Goal: Check status: Check status

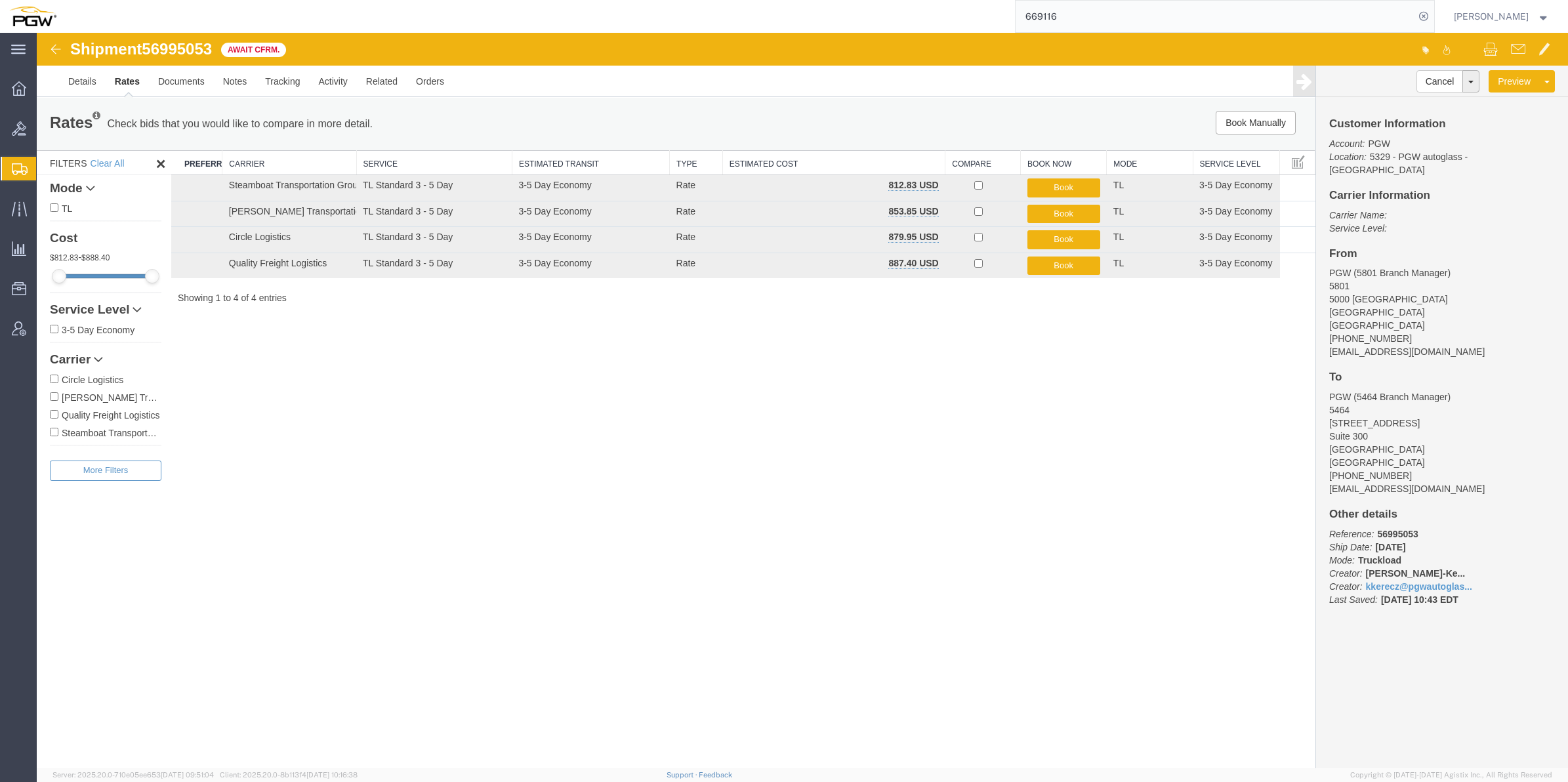
click at [742, 470] on div "Shipment 56995053 4 of 4 Await Cfrm. Details Rates Documents Notes Tracking Act…" at bounding box center [803, 401] width 1531 height 736
click at [60, 48] on img at bounding box center [56, 49] width 16 height 16
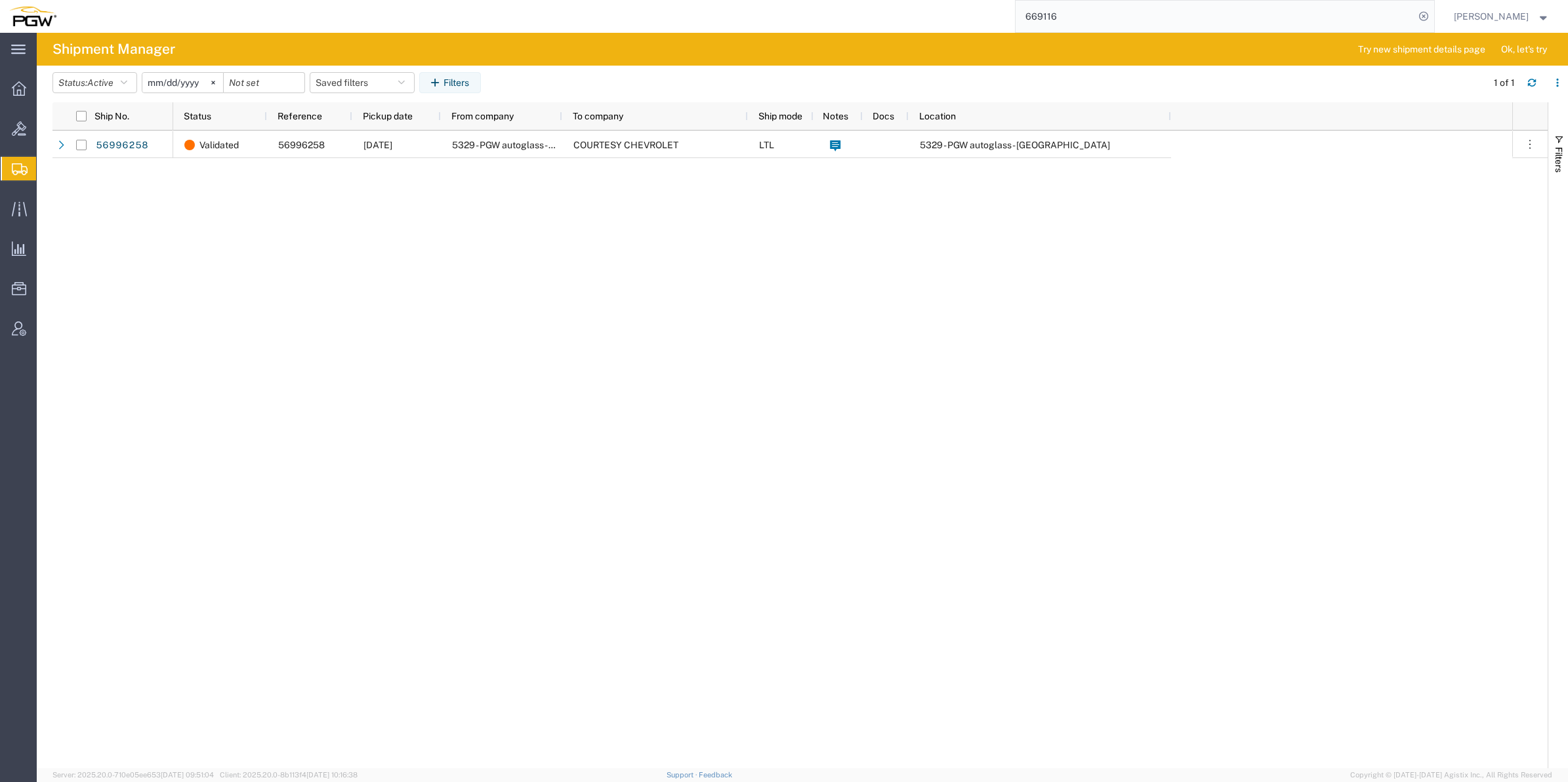
click at [0, 0] on span "Shipment Manager" at bounding box center [0, 0] width 0 height 0
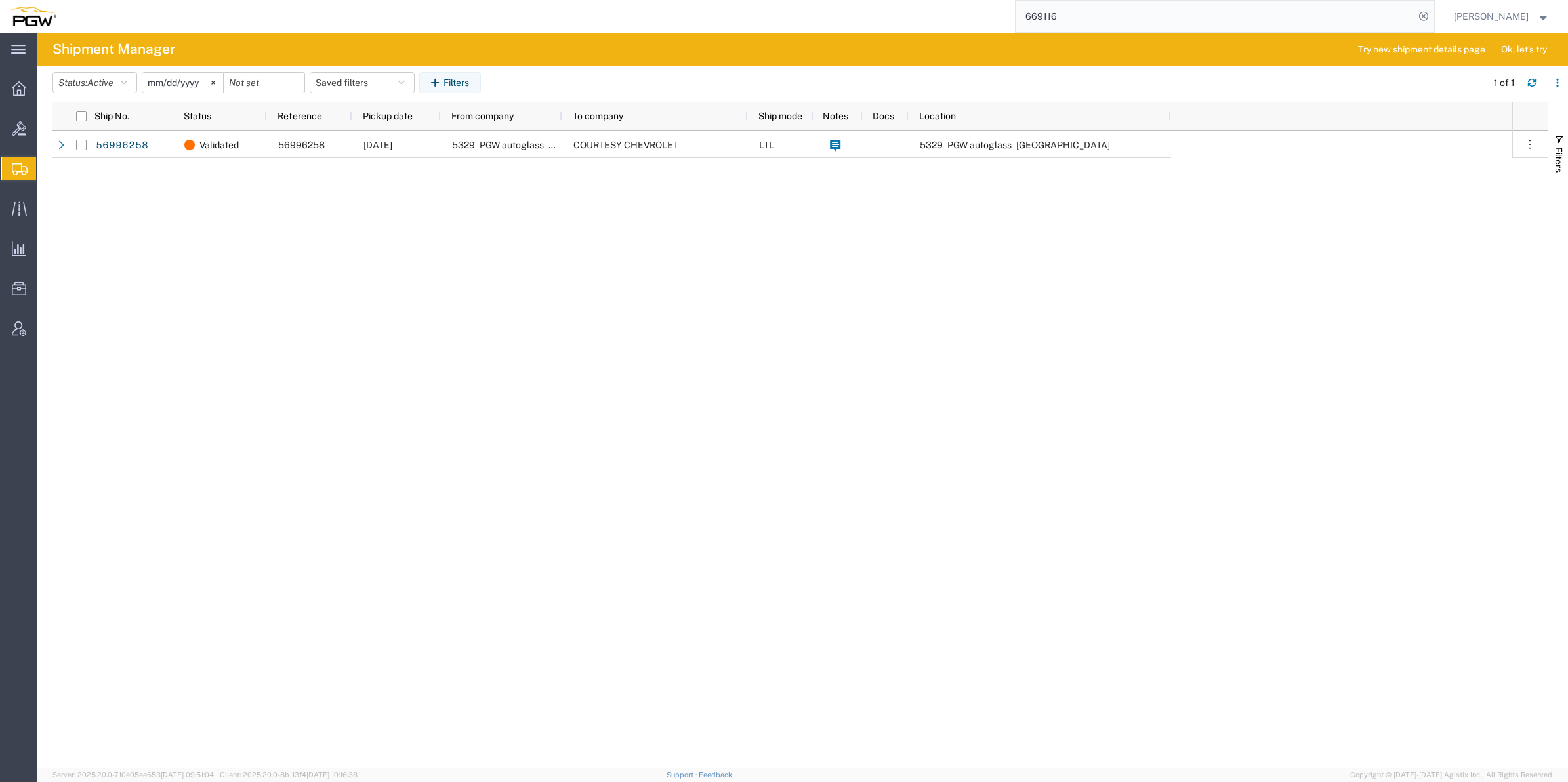
click at [582, 276] on div "Validated 56996258 [DATE] 5329 - PGW autoglass - Chillicothe COURTESY CHEVROLET…" at bounding box center [843, 450] width 1339 height 638
click at [0, 0] on span "Shipment Manager" at bounding box center [0, 0] width 0 height 0
click at [30, 174] on div at bounding box center [19, 168] width 37 height 23
click at [0, 0] on span "Shipment Manager" at bounding box center [0, 0] width 0 height 0
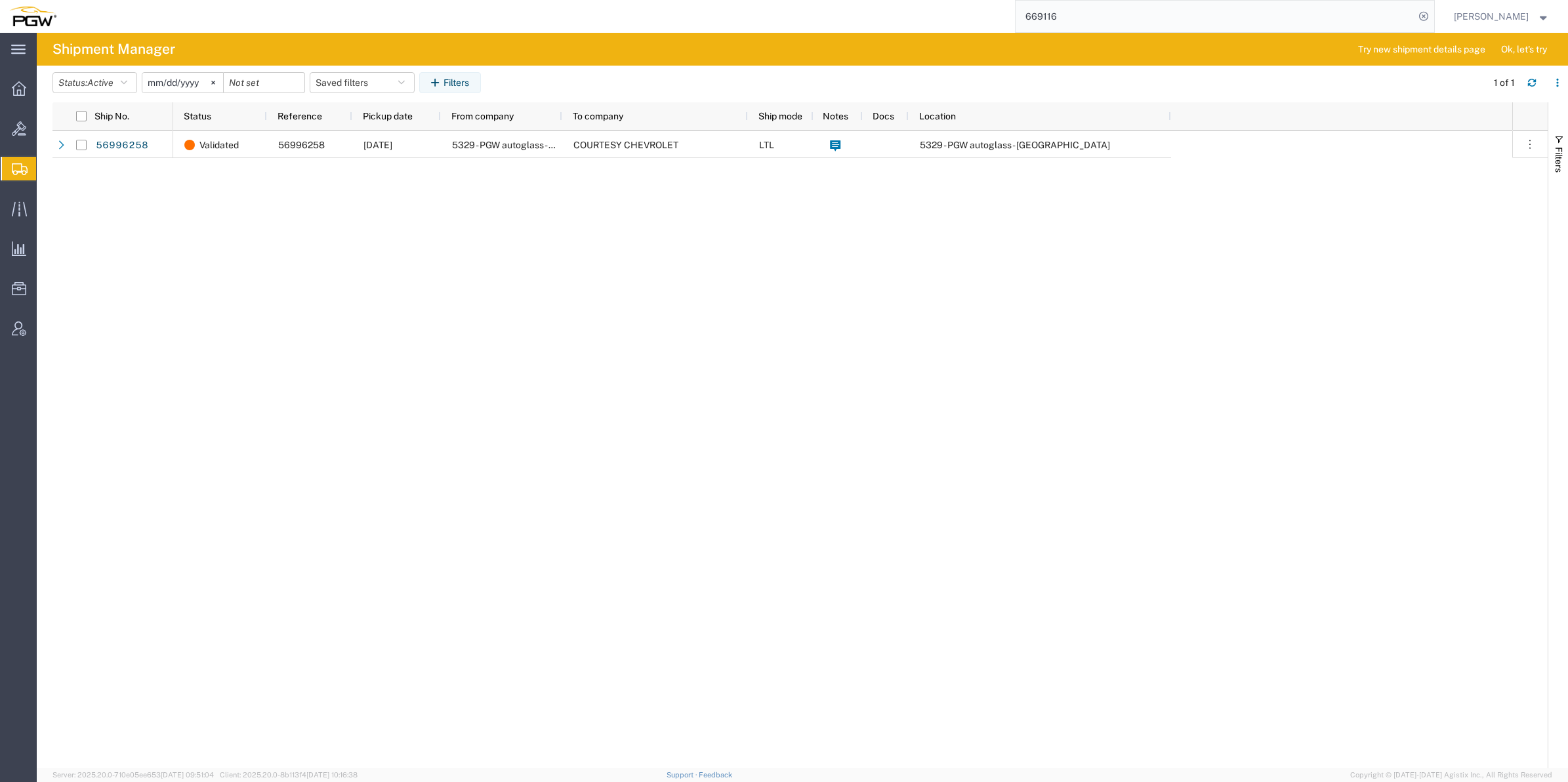
click at [27, 165] on icon at bounding box center [20, 169] width 16 height 12
click at [0, 0] on span "Shipment Manager" at bounding box center [0, 0] width 0 height 0
drag, startPoint x: 413, startPoint y: 222, endPoint x: 158, endPoint y: 207, distance: 255.4
click at [413, 222] on div "Validated 56996258 [DATE] 5329 - PGW autoglass - Chillicothe COURTESY CHEVROLET…" at bounding box center [843, 450] width 1339 height 638
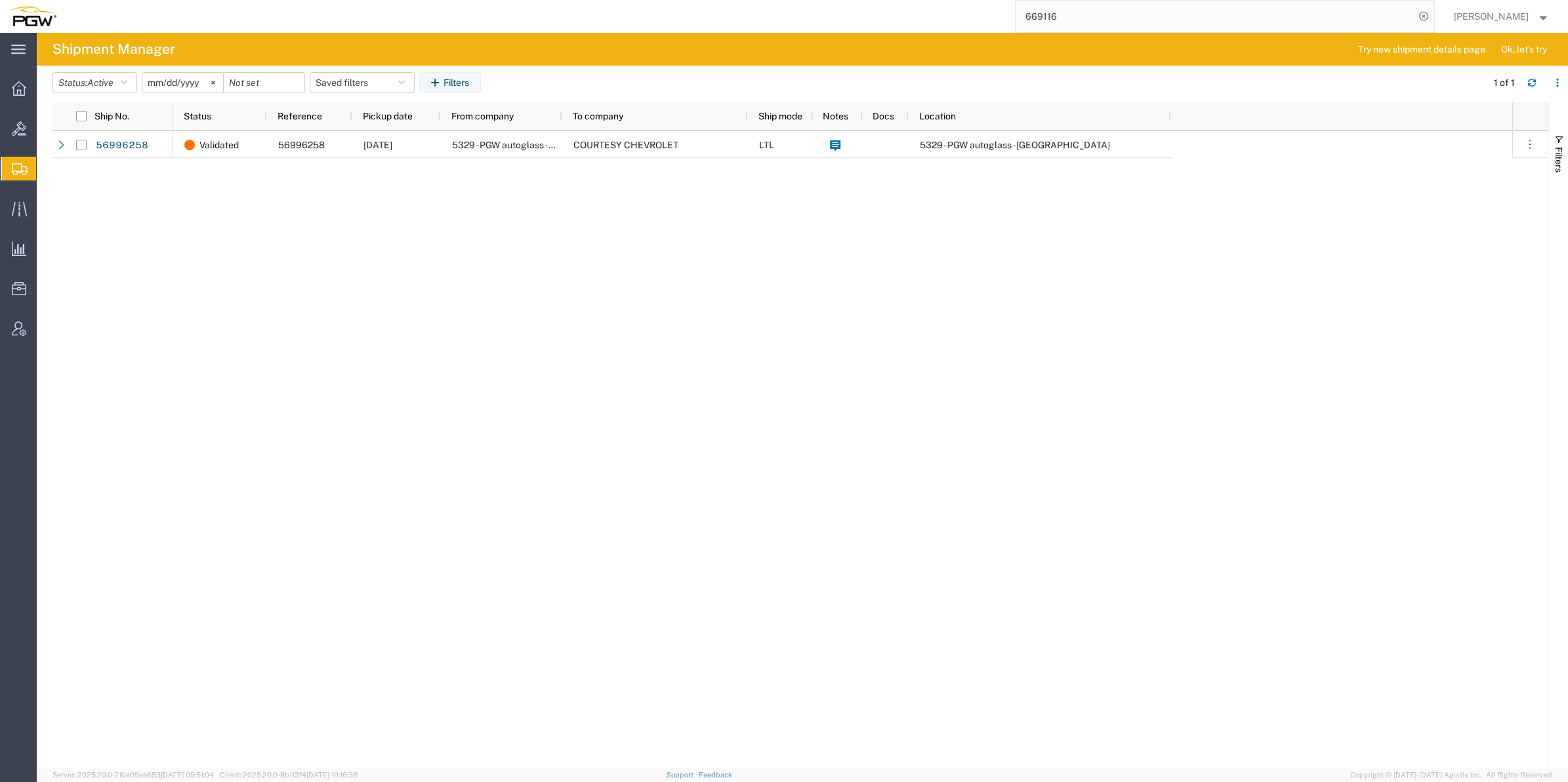
click at [0, 0] on span "Shipment Manager" at bounding box center [0, 0] width 0 height 0
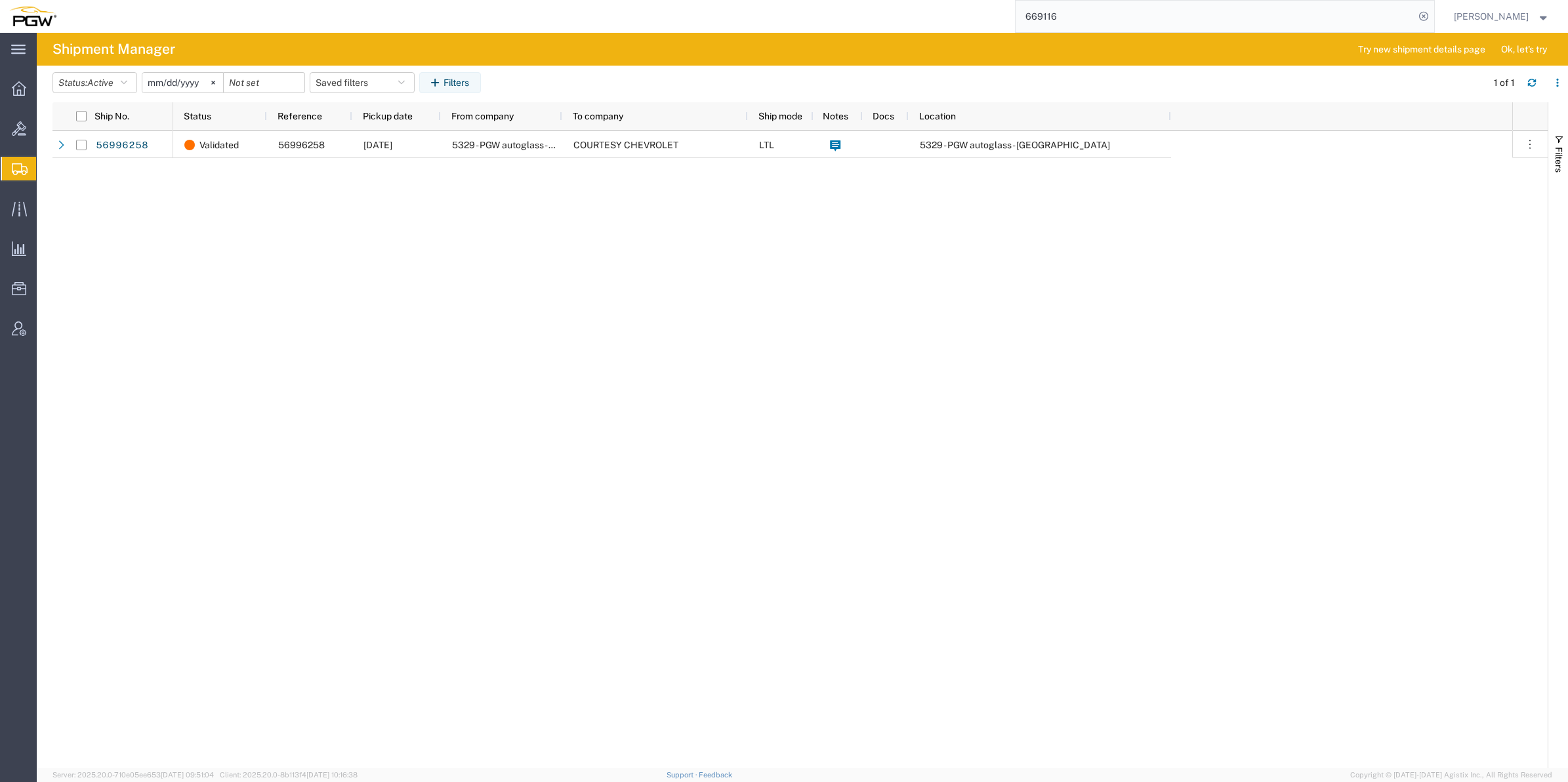
click at [0, 0] on span "Shipment Manager" at bounding box center [0, 0] width 0 height 0
click at [15, 169] on icon at bounding box center [20, 169] width 16 height 12
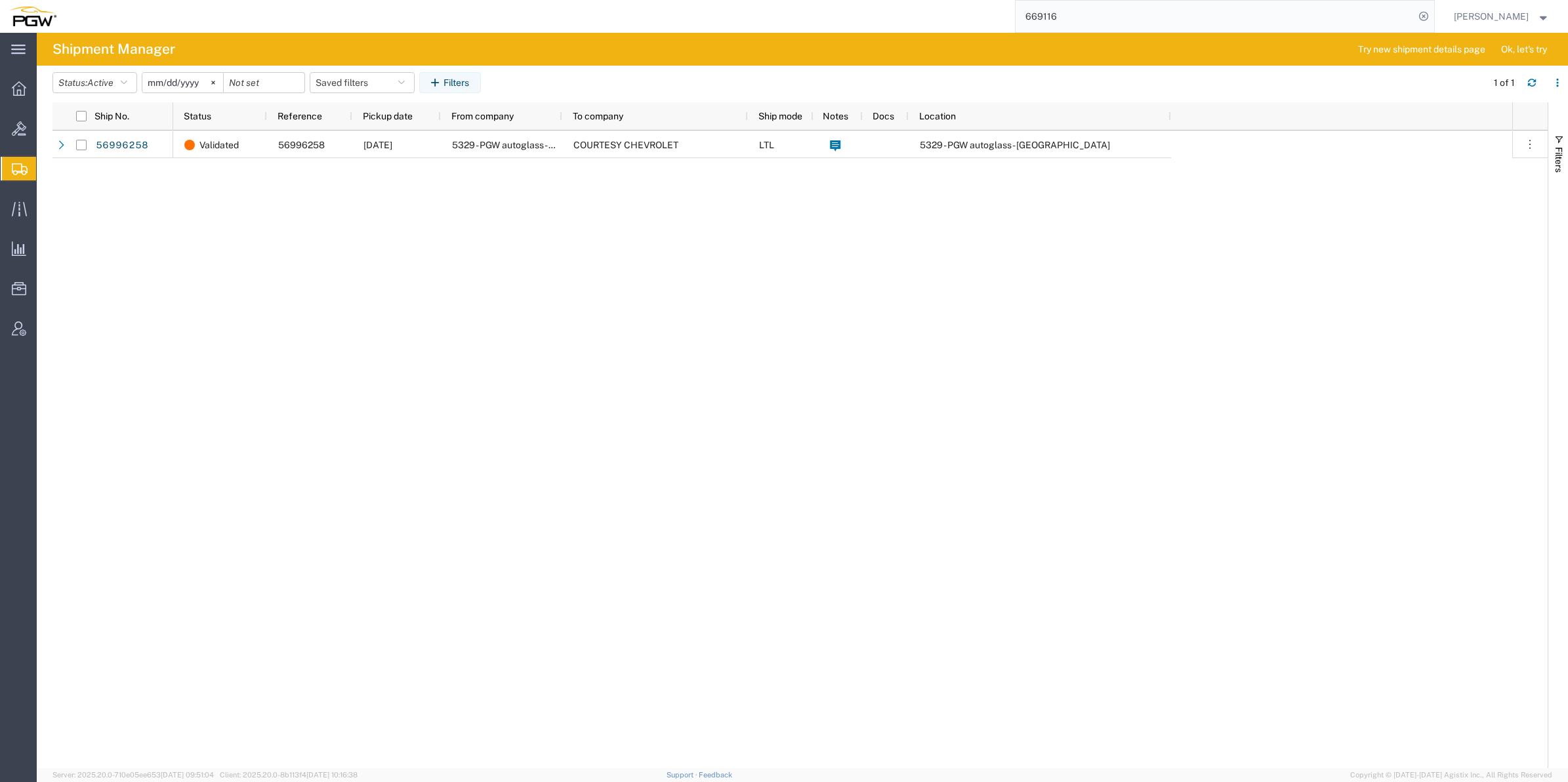
click at [0, 0] on span "Shipment Manager" at bounding box center [0, 0] width 0 height 0
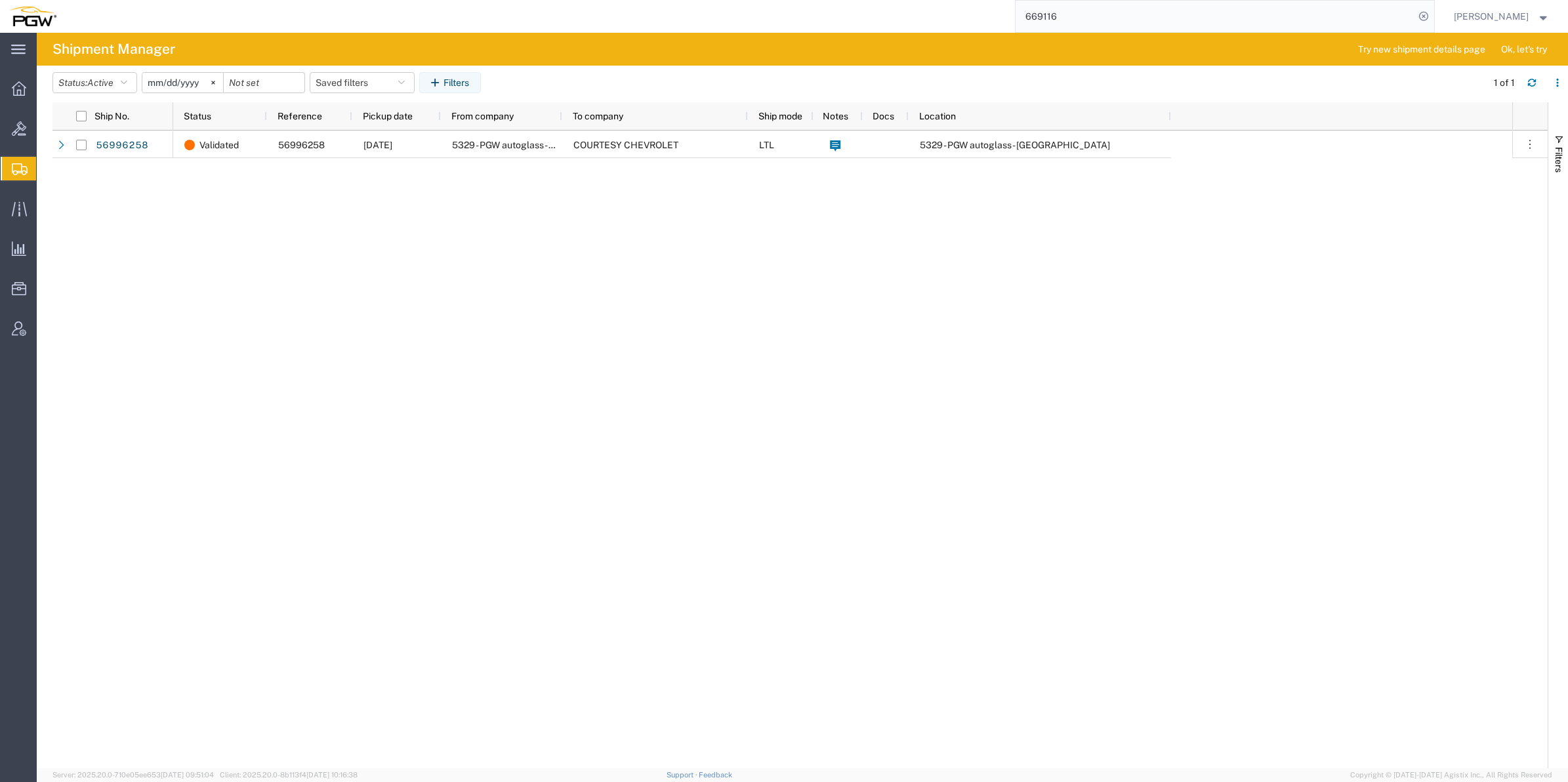
click at [0, 0] on span "Shipment Manager" at bounding box center [0, 0] width 0 height 0
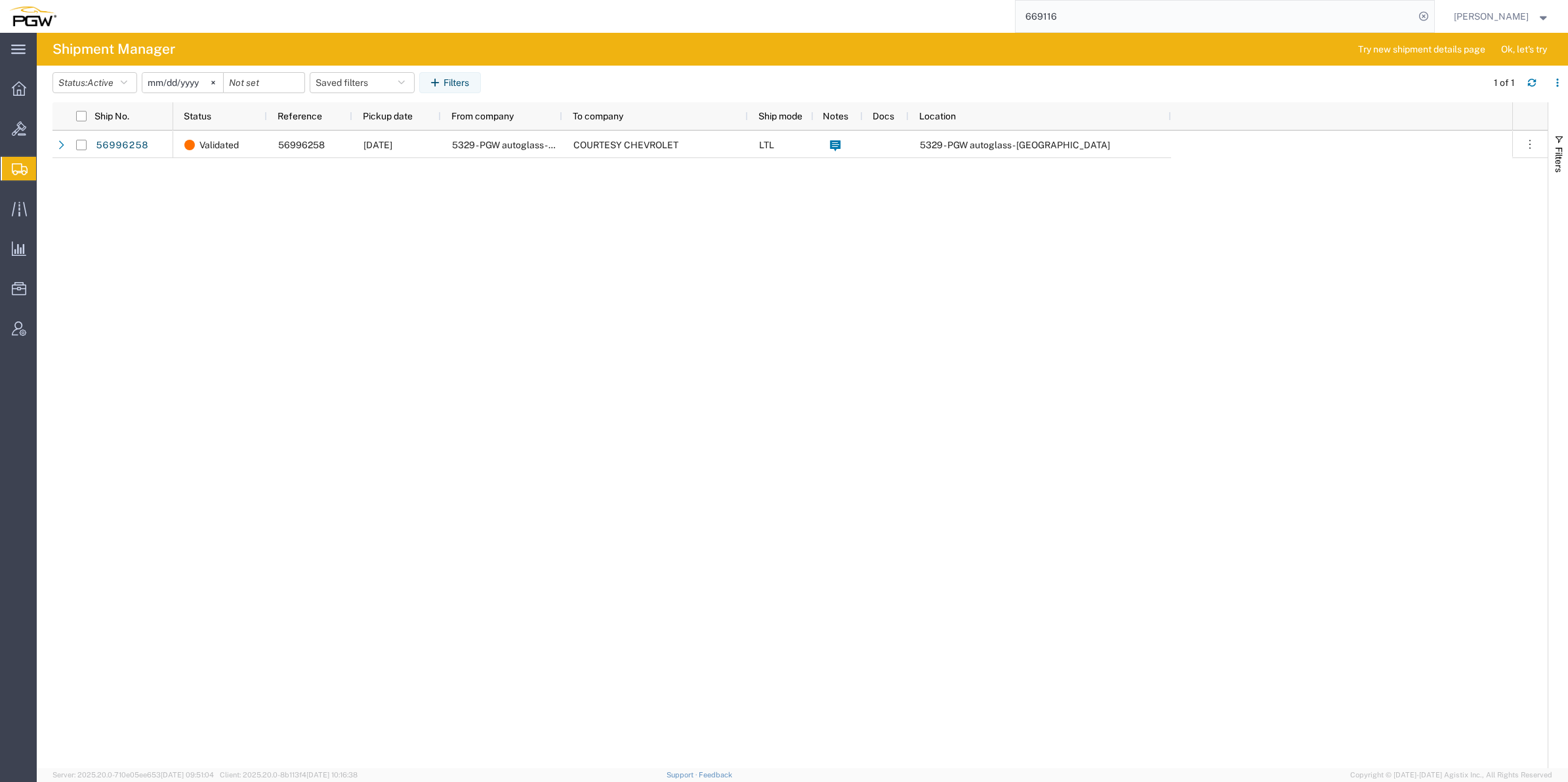
click at [0, 0] on span "Shipment Manager" at bounding box center [0, 0] width 0 height 0
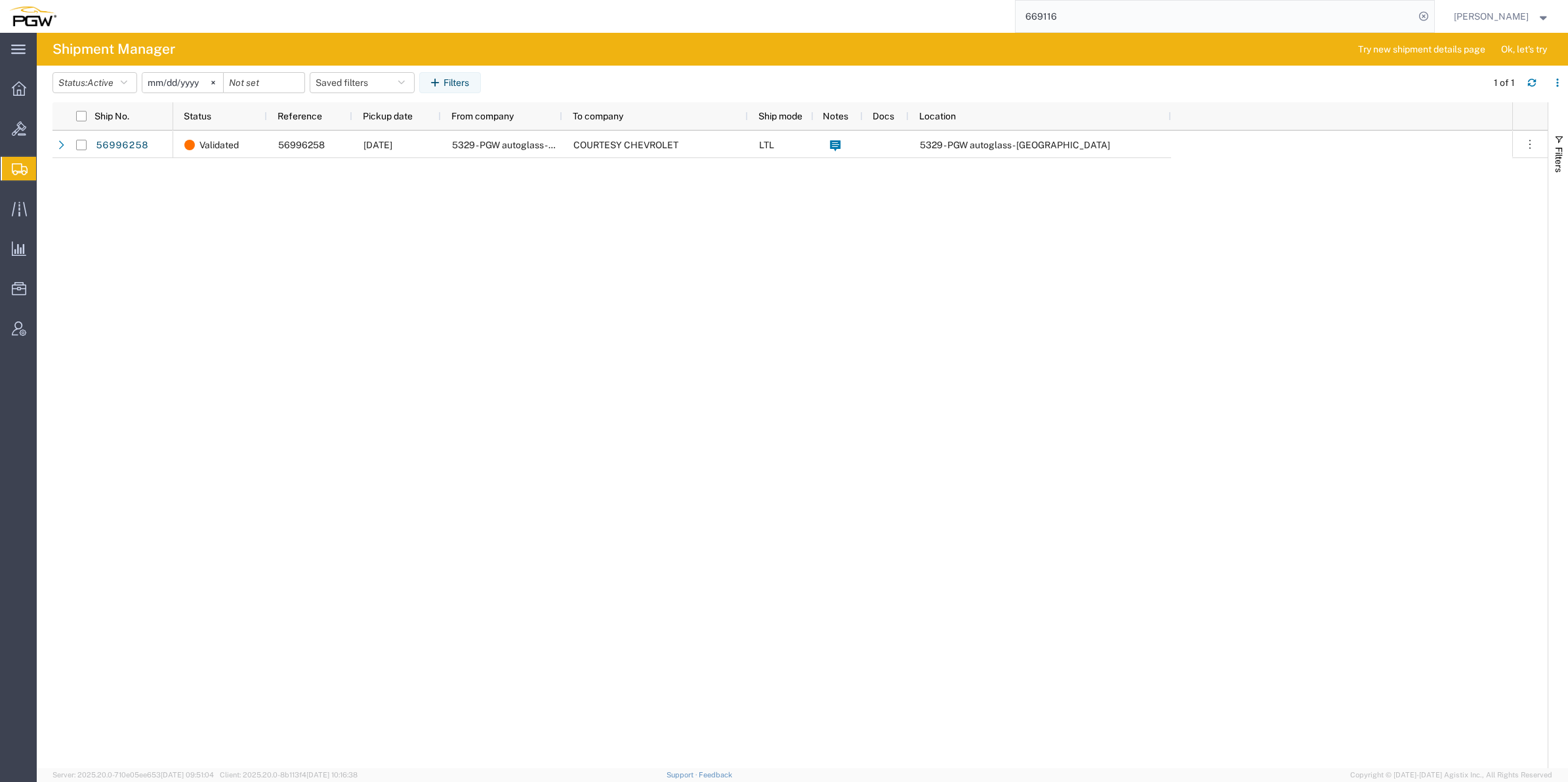
click at [0, 0] on span "Shipment Manager" at bounding box center [0, 0] width 0 height 0
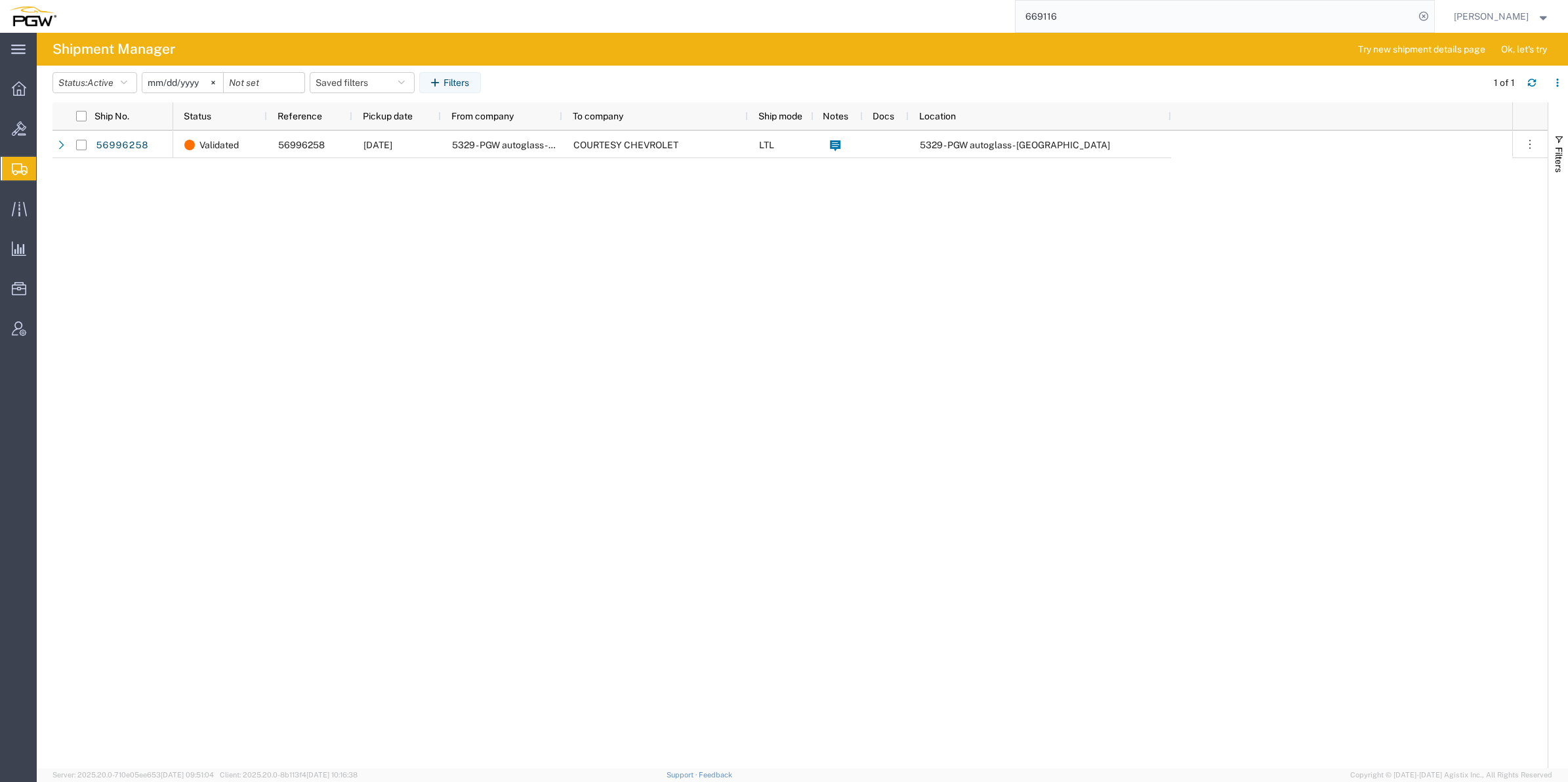
click at [0, 0] on span "Shipment Manager" at bounding box center [0, 0] width 0 height 0
click at [256, 204] on div "Validated 56996258 [DATE] 5329 - PGW autoglass - Chillicothe COURTESY CHEVROLET…" at bounding box center [843, 450] width 1339 height 638
click at [69, 48] on h4 "Shipment Manager" at bounding box center [114, 49] width 123 height 33
click at [0, 0] on span "Shipment Manager" at bounding box center [0, 0] width 0 height 0
click at [511, 314] on div "Validated 56996258 [DATE] 5329 - PGW autoglass - Chillicothe COURTESY CHEVROLET…" at bounding box center [843, 450] width 1339 height 638
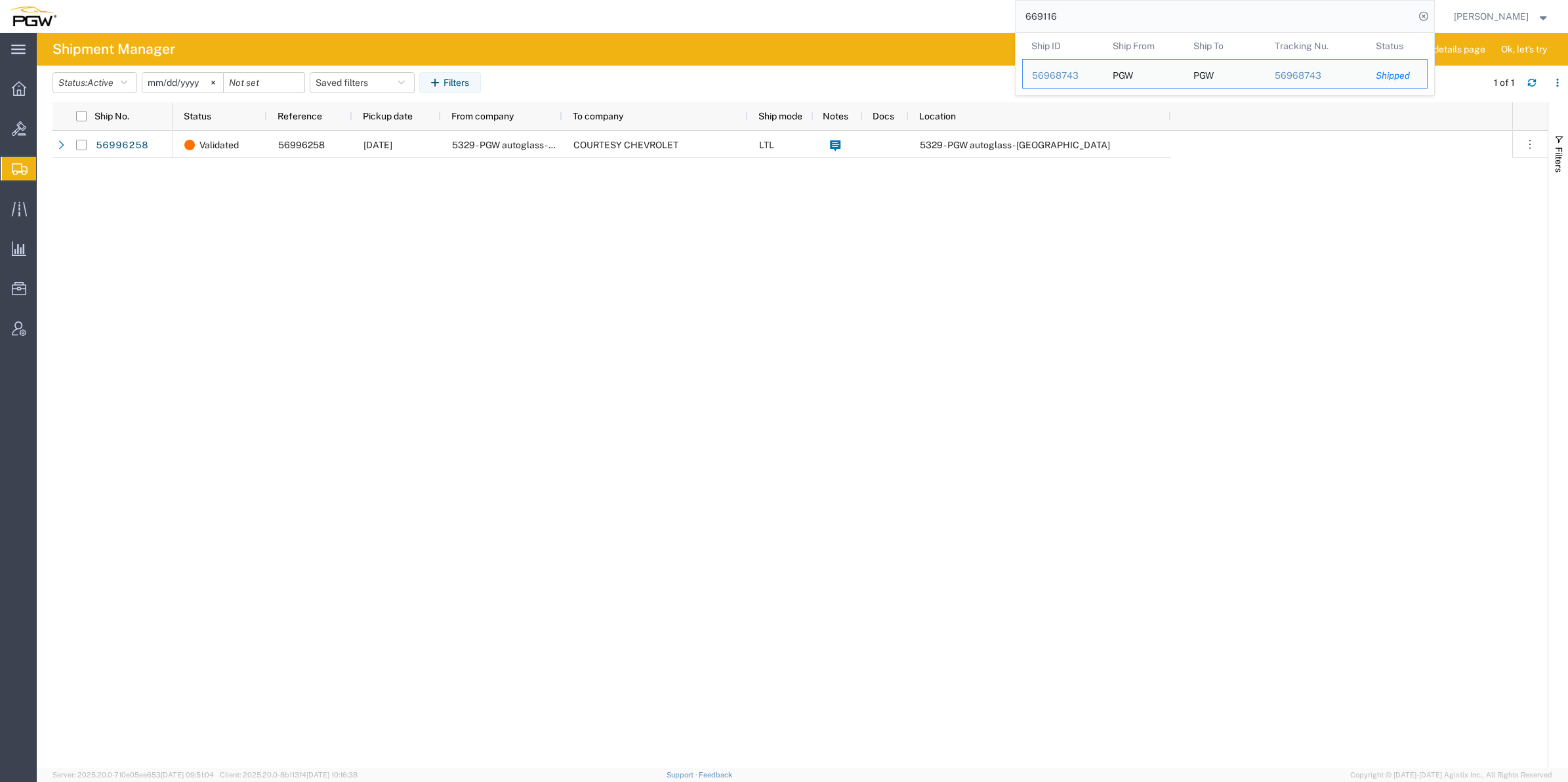
drag, startPoint x: 1042, startPoint y: 15, endPoint x: 951, endPoint y: 10, distance: 91.1
click at [951, 10] on div "669116 Ship ID Ship From Ship To Tracking Nu. Status Ship ID 56968743 Ship From…" at bounding box center [749, 16] width 1369 height 33
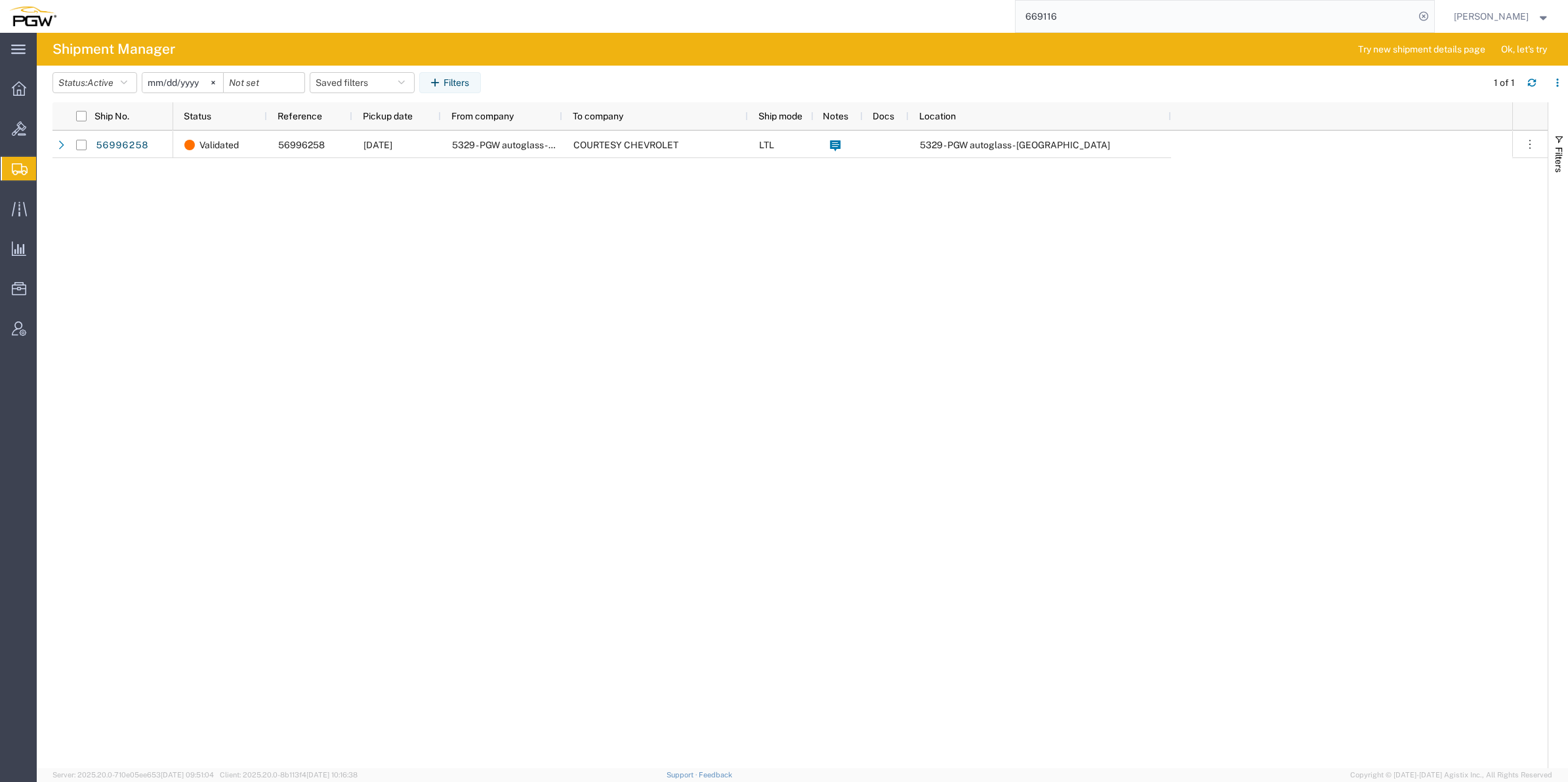
paste input "56969259"
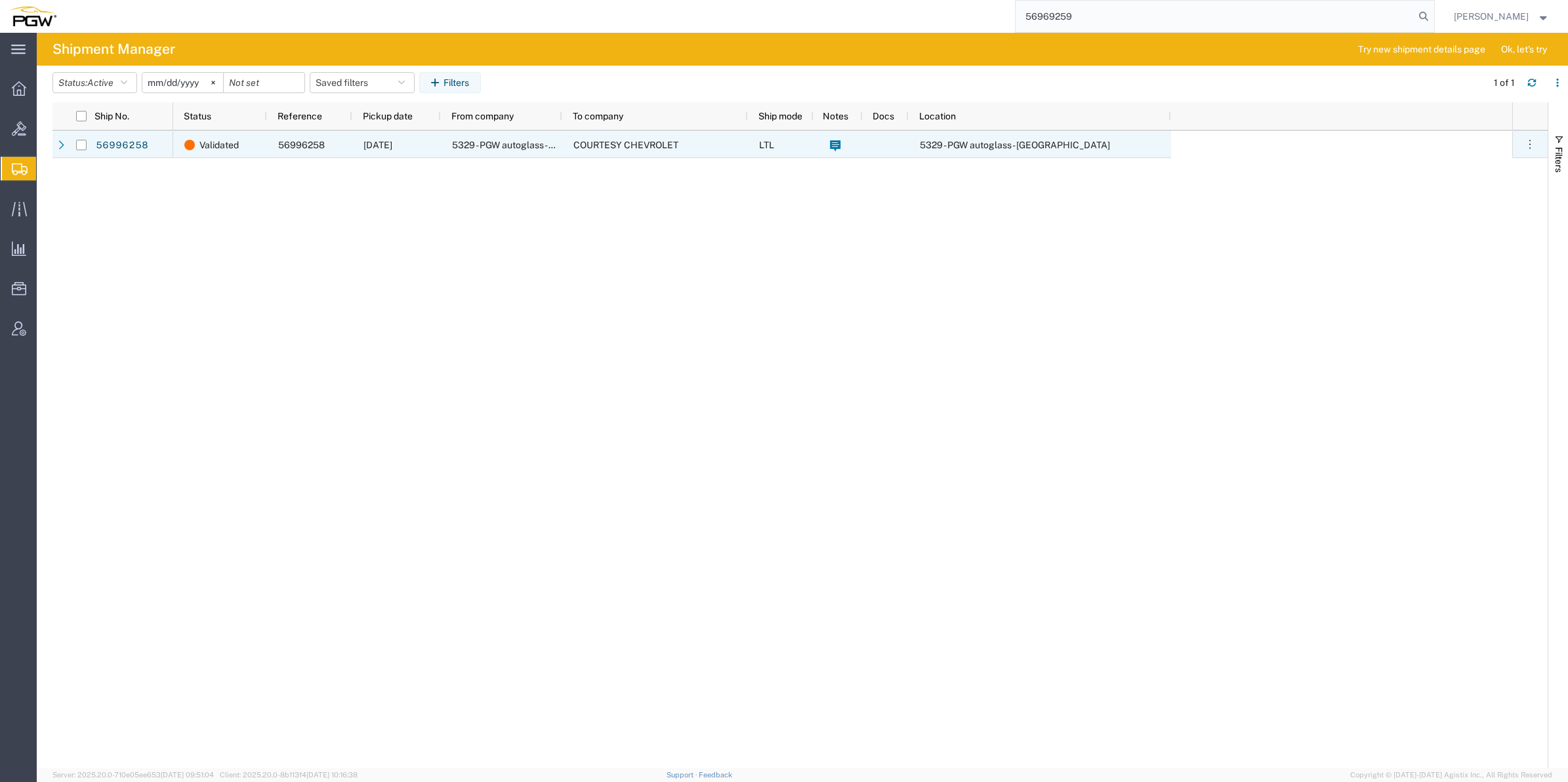
type input "56969259"
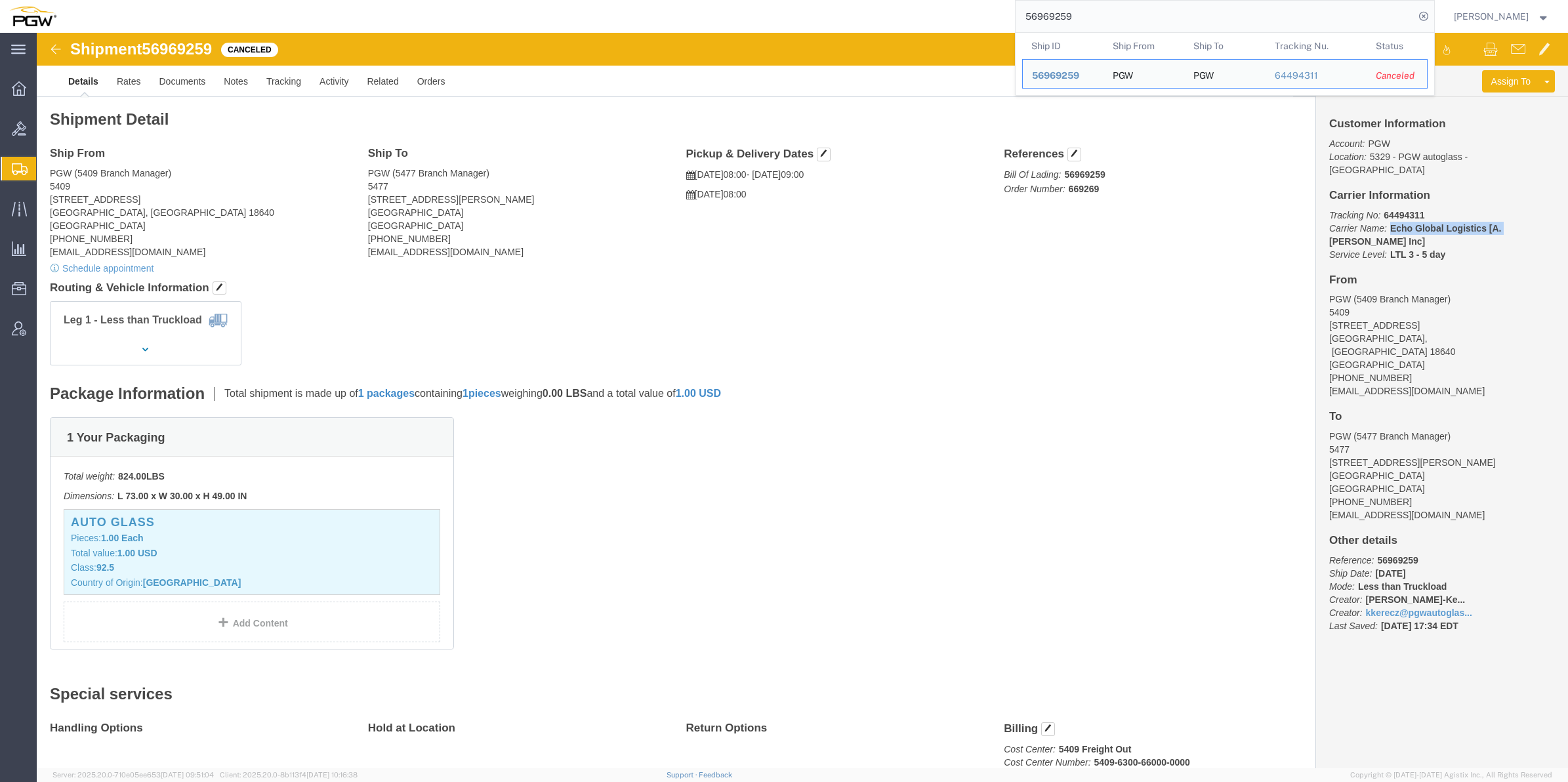
drag, startPoint x: 1462, startPoint y: 178, endPoint x: 1344, endPoint y: 185, distance: 118.2
click p "Tracking No: 64494311 Carrier Name: Echo Global Logistics [A. [PERSON_NAME] Inc…"
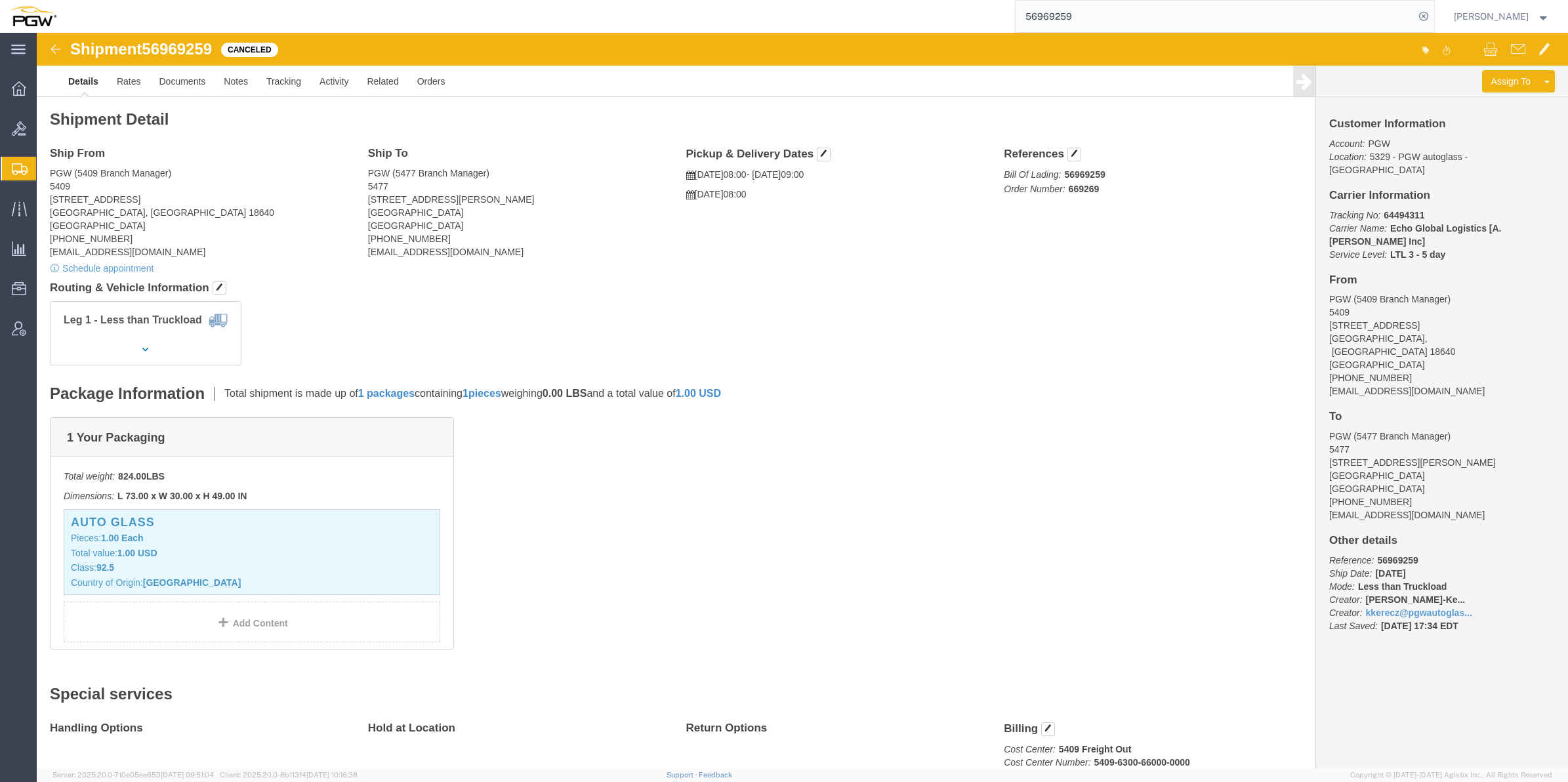
drag, startPoint x: 1361, startPoint y: 195, endPoint x: 1397, endPoint y: 207, distance: 37.9
click b "LTL 3 - 5 day"
drag, startPoint x: 177, startPoint y: 23, endPoint x: 104, endPoint y: 10, distance: 74.1
click h1 "Shipment 56969259"
drag, startPoint x: 104, startPoint y: 10, endPoint x: 315, endPoint y: 19, distance: 211.2
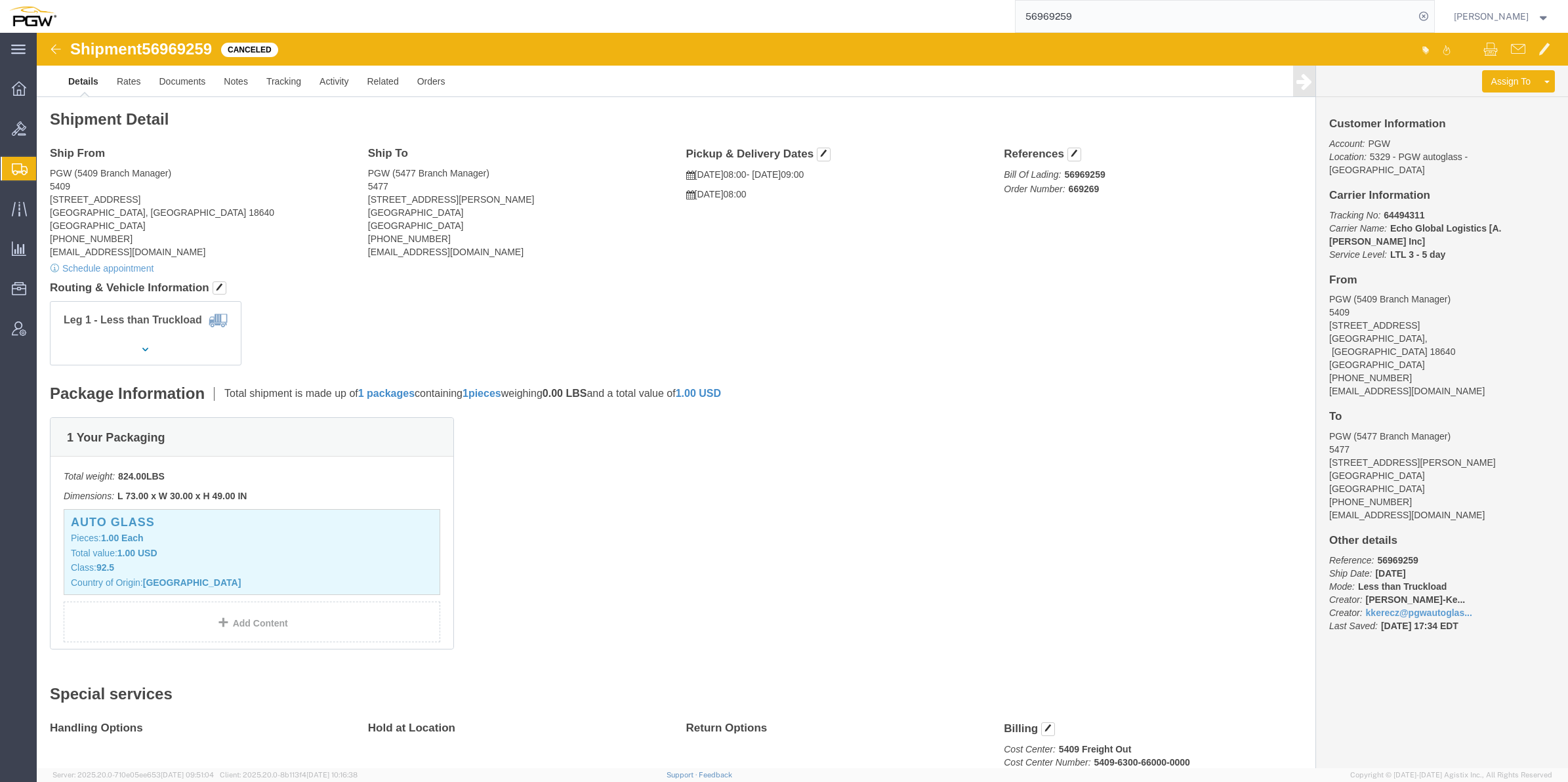
click div "Shipment 56969259 Canceled"
click div "Assign To Clone Shipment Save As Template Uncancel Shipment Customer Informatio…"
click address "PGW (5409 Branch Manager) [STREET_ADDRESS] [PHONE_NUMBER] [EMAIL_ADDRESS][DOMAI…"
click b "Echo Global Logistics [A. [PERSON_NAME] Inc]"
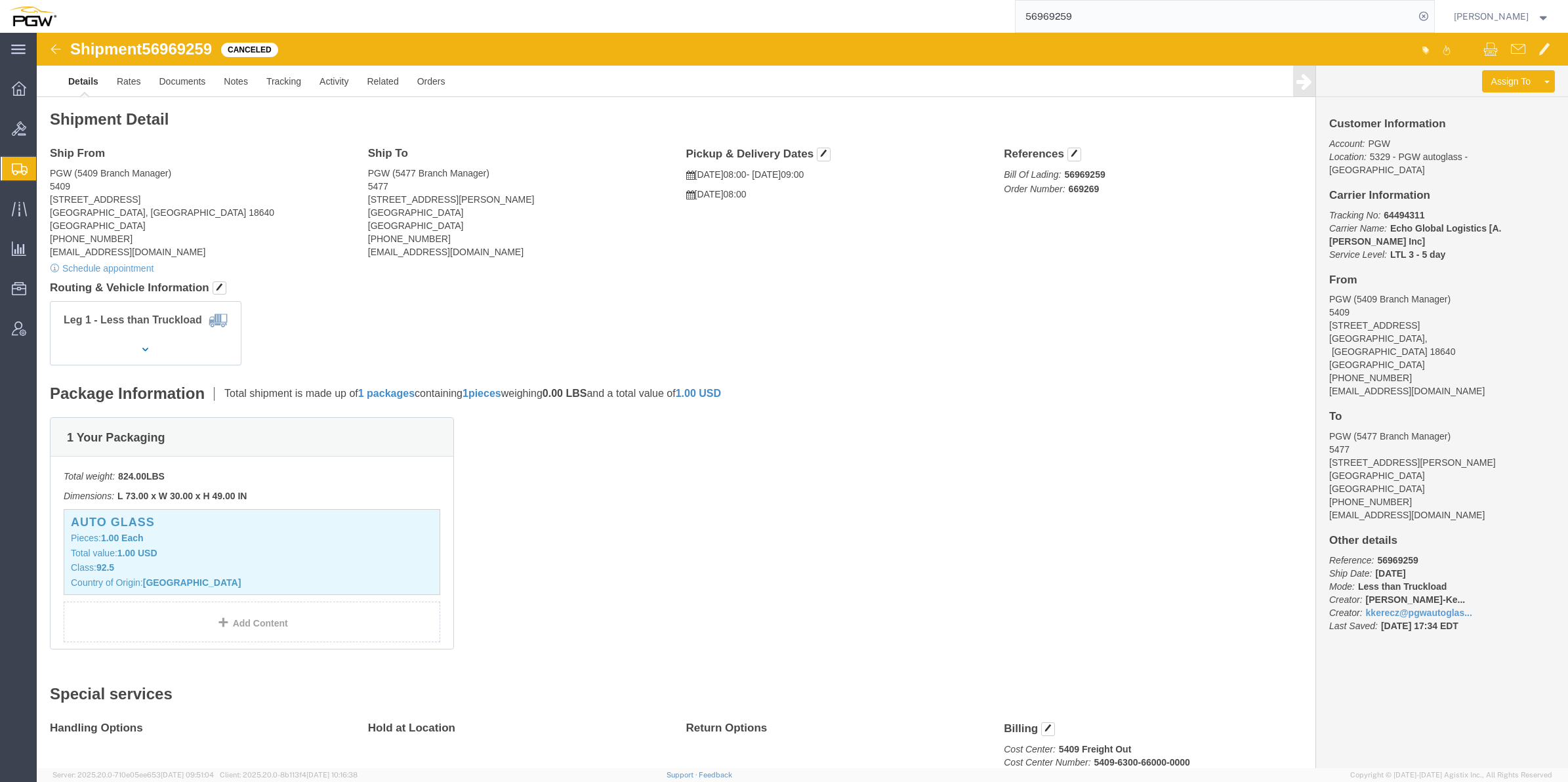
drag, startPoint x: 1383, startPoint y: 181, endPoint x: 1445, endPoint y: 182, distance: 62.0
click b "Echo Global Logistics [A. [PERSON_NAME] Inc]"
drag, startPoint x: 1447, startPoint y: 179, endPoint x: 1510, endPoint y: 185, distance: 63.3
click div "Customer Information Account: PGW Location: 5329 - PGW autoglass - Chillicothe …"
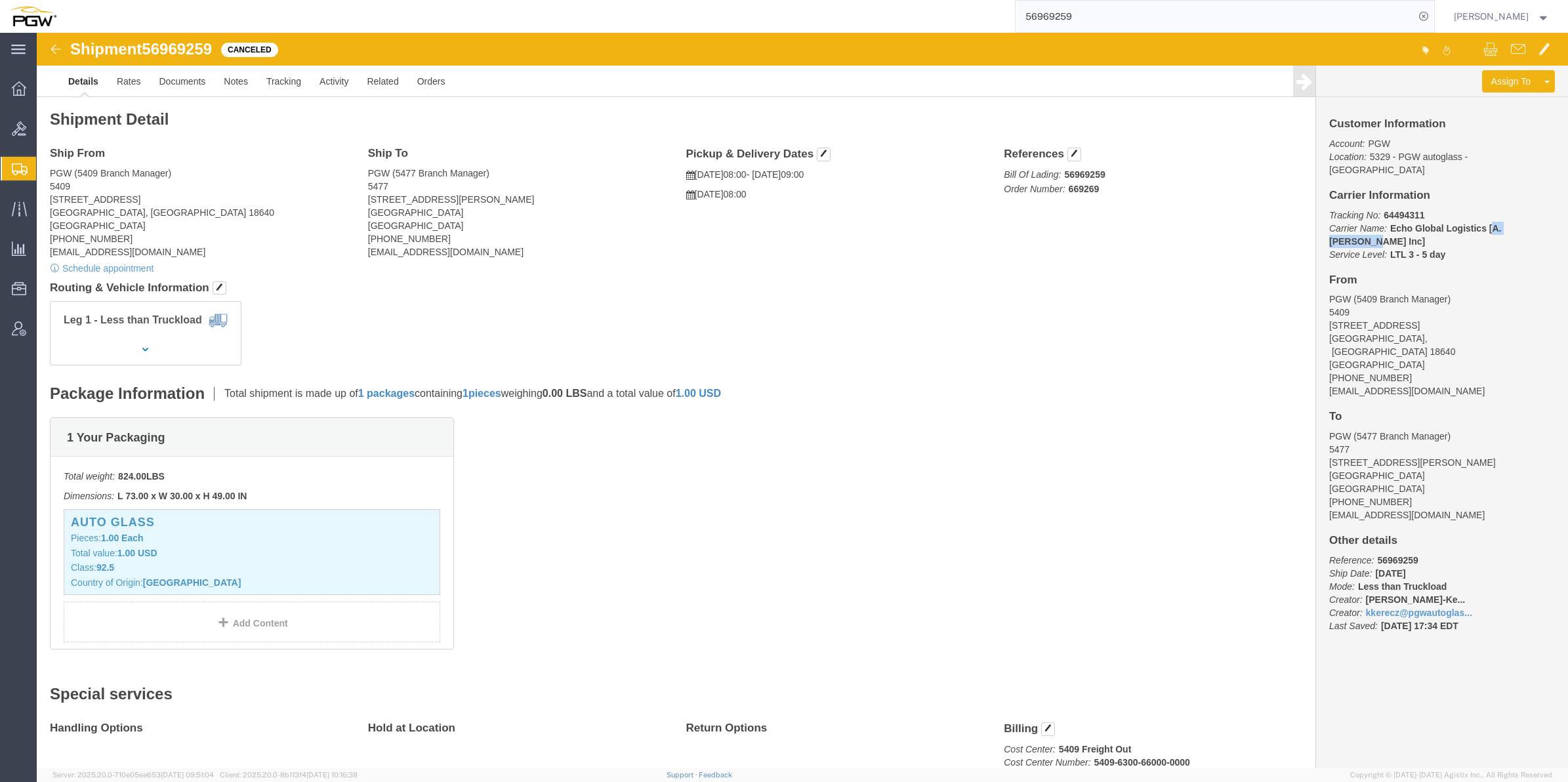
drag, startPoint x: 1510, startPoint y: 185, endPoint x: 1469, endPoint y: 182, distance: 41.1
copy b "A. [PERSON_NAME]"
